Goal: Information Seeking & Learning: Learn about a topic

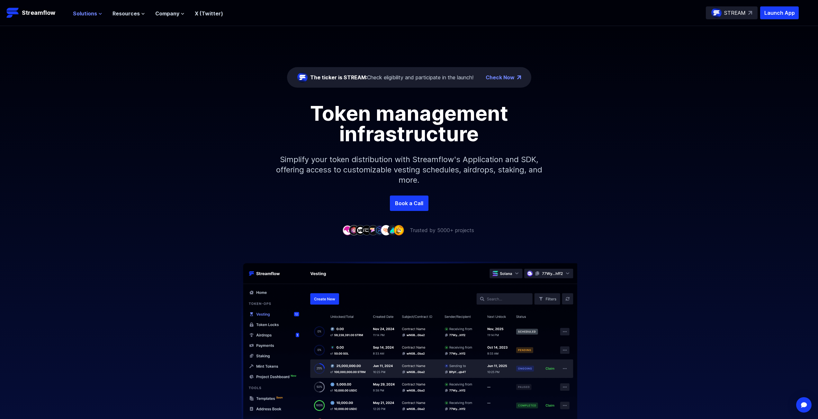
click at [88, 13] on span "Solutions" at bounding box center [85, 14] width 24 height 8
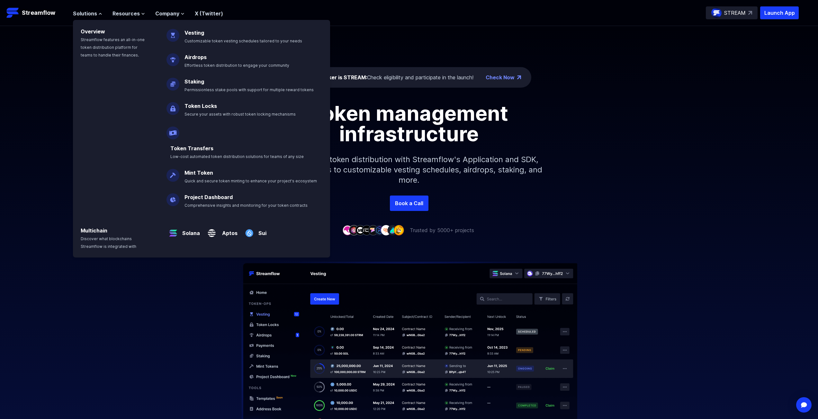
click at [563, 156] on div "Token management infrastructure Simplify your token distribution with Streamflo…" at bounding box center [409, 149] width 818 height 93
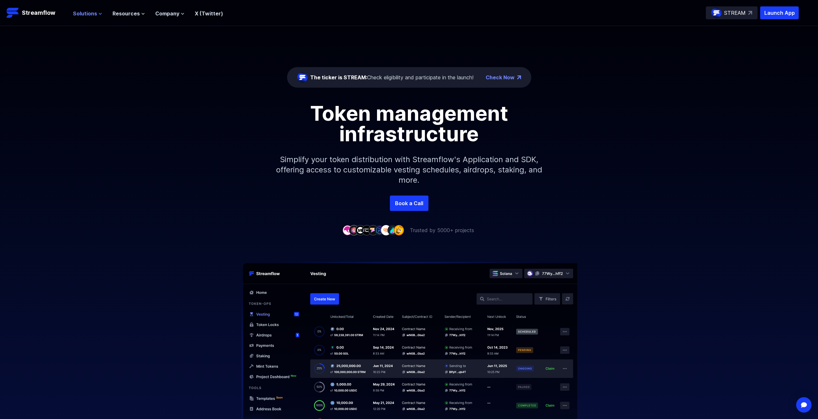
click at [83, 12] on span "Solutions" at bounding box center [85, 14] width 24 height 8
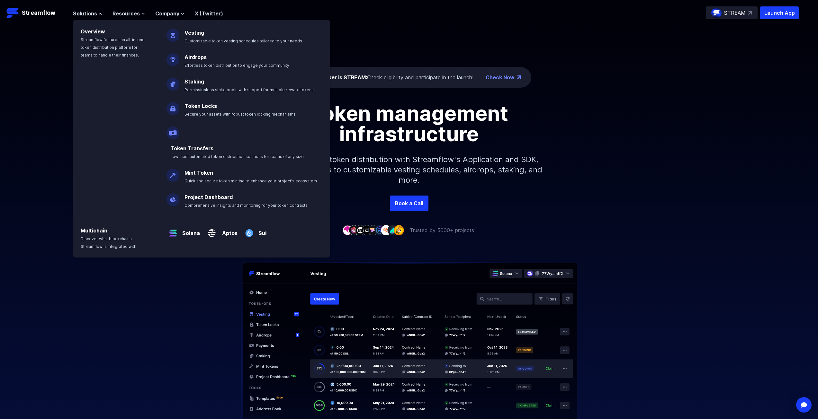
click at [479, 139] on h1 "Token management infrastructure" at bounding box center [408, 123] width 289 height 41
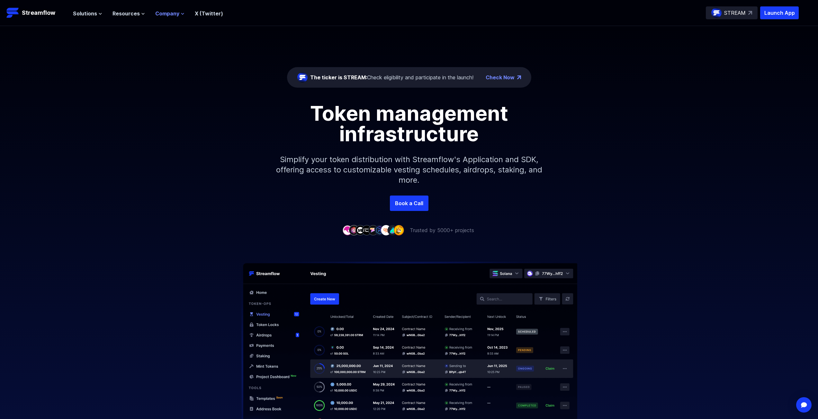
click at [166, 17] on span "Company" at bounding box center [167, 14] width 24 height 8
click at [129, 13] on span "Resources" at bounding box center [125, 14] width 27 height 8
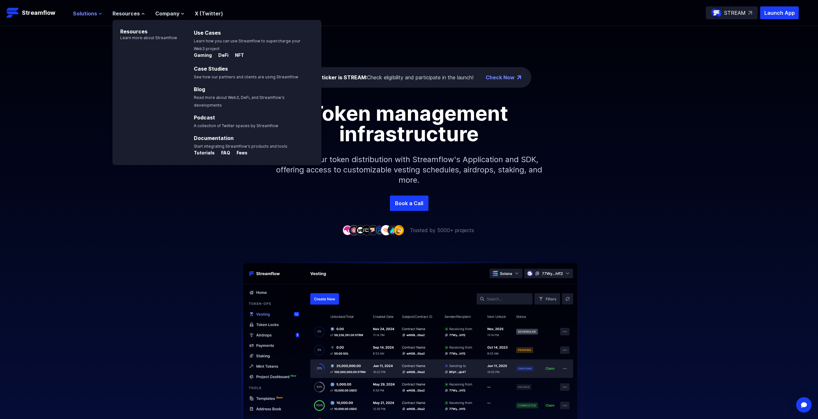
click at [91, 14] on span "Solutions" at bounding box center [85, 14] width 24 height 8
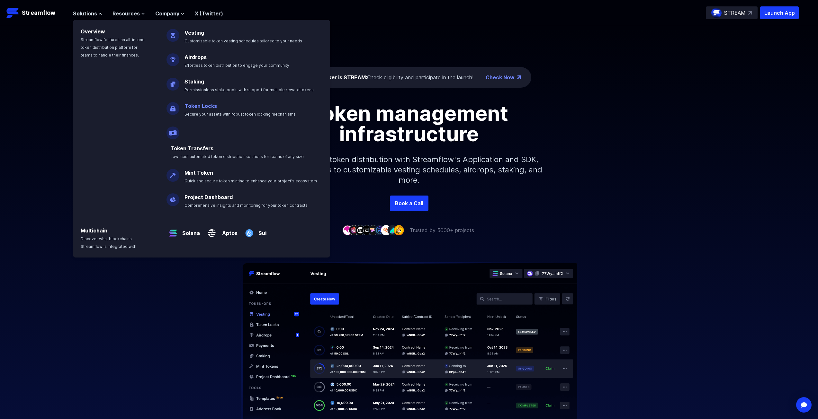
click at [193, 104] on link "Token Locks" at bounding box center [200, 106] width 32 height 6
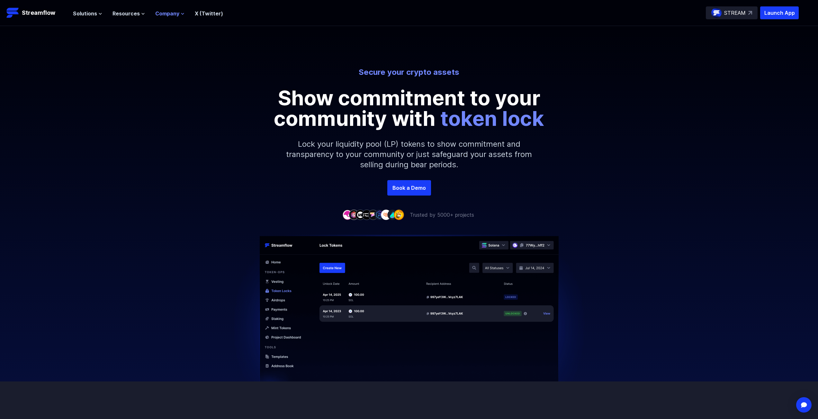
click at [168, 17] on span "Company" at bounding box center [167, 14] width 24 height 8
click at [120, 7] on div "Solutions Overview Streamflow features an all-in-one token distribution platfor…" at bounding box center [148, 12] width 150 height 13
click at [114, 14] on span "Resources" at bounding box center [125, 14] width 27 height 8
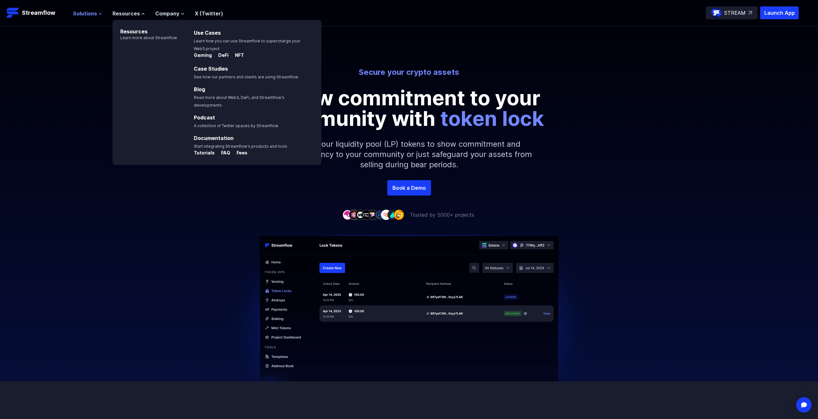
click at [87, 14] on span "Solutions" at bounding box center [85, 14] width 24 height 8
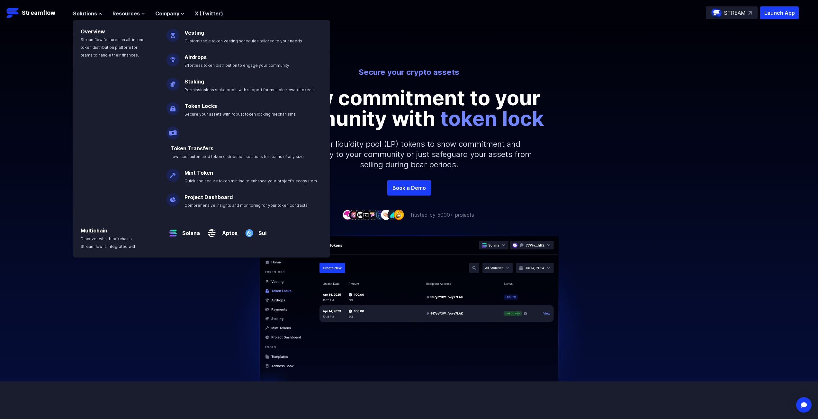
click at [574, 105] on div "Secure your crypto assets Show commitment to your community with token lock" at bounding box center [409, 98] width 366 height 62
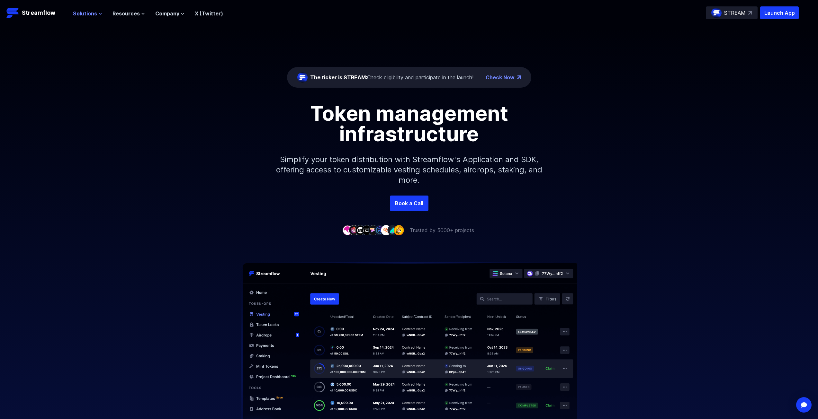
click at [77, 10] on span "Solutions" at bounding box center [85, 14] width 24 height 8
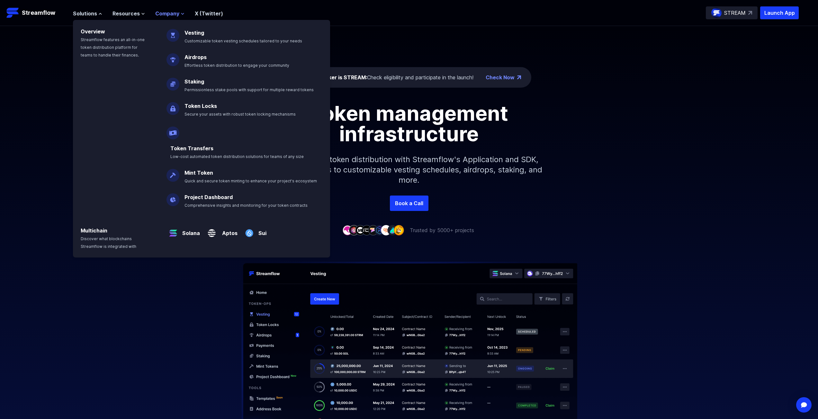
click at [161, 11] on span "Company" at bounding box center [167, 14] width 24 height 8
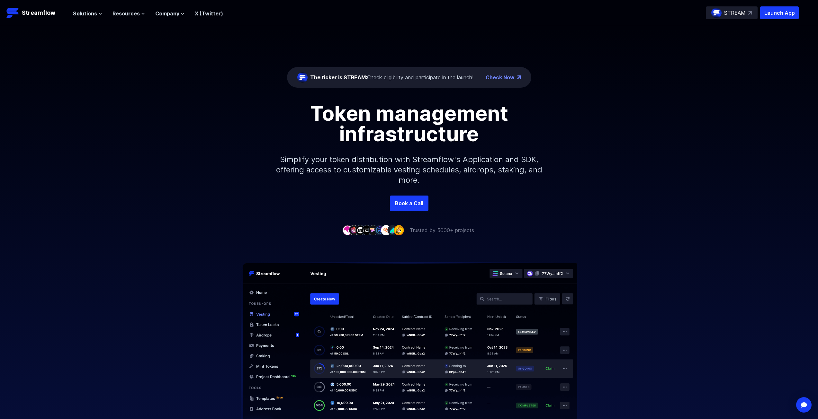
click at [502, 77] on link "Check Now" at bounding box center [499, 78] width 29 height 8
click at [44, 16] on p "Streamflow" at bounding box center [38, 12] width 33 height 9
